Goal: Transaction & Acquisition: Purchase product/service

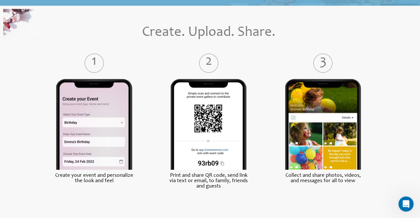
scroll to position [239, 0]
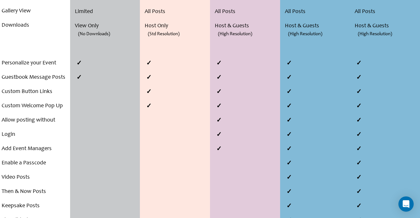
scroll to position [263, 0]
click at [33, 123] on li "Allow posting without Login" at bounding box center [35, 127] width 67 height 29
click at [220, 118] on li at bounding box center [246, 120] width 67 height 14
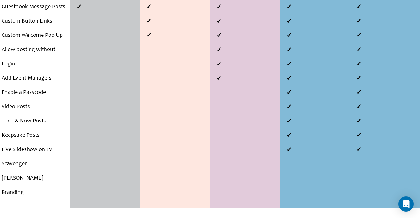
scroll to position [334, 0]
click at [25, 133] on li "Keepsake Posts" at bounding box center [35, 135] width 67 height 14
click at [38, 122] on li "Then & Now Posts" at bounding box center [35, 121] width 67 height 14
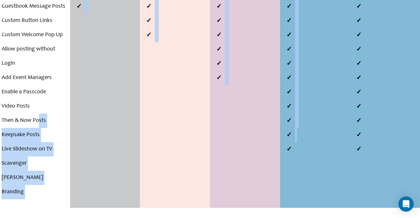
drag, startPoint x: 38, startPoint y: 121, endPoint x: 299, endPoint y: 128, distance: 260.5
click at [299, 128] on div "Compare Plans . . . Number of events Hosting Period Number of Guests Gallery Vi…" at bounding box center [210, 12] width 420 height 392
click at [162, 155] on div "Standard Event $19.99 GET STARTED Upgrade in the app 1 event 90 Days Unlimited …" at bounding box center [175, 12] width 70 height 392
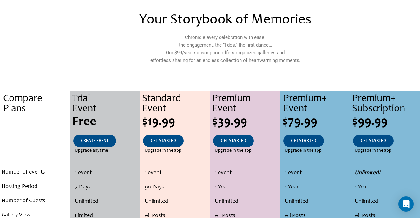
scroll to position [59, 0]
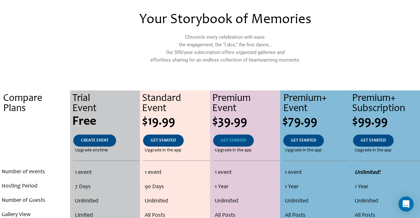
click at [234, 144] on link "GET STARTED" at bounding box center [233, 141] width 41 height 12
